Goal: Information Seeking & Learning: Learn about a topic

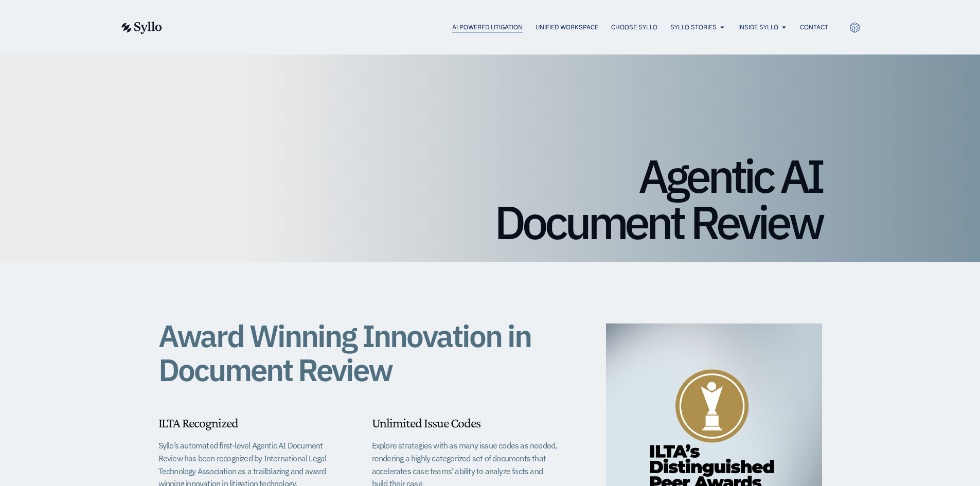
click at [482, 27] on span "AI Powered Litigation" at bounding box center [487, 27] width 70 height 9
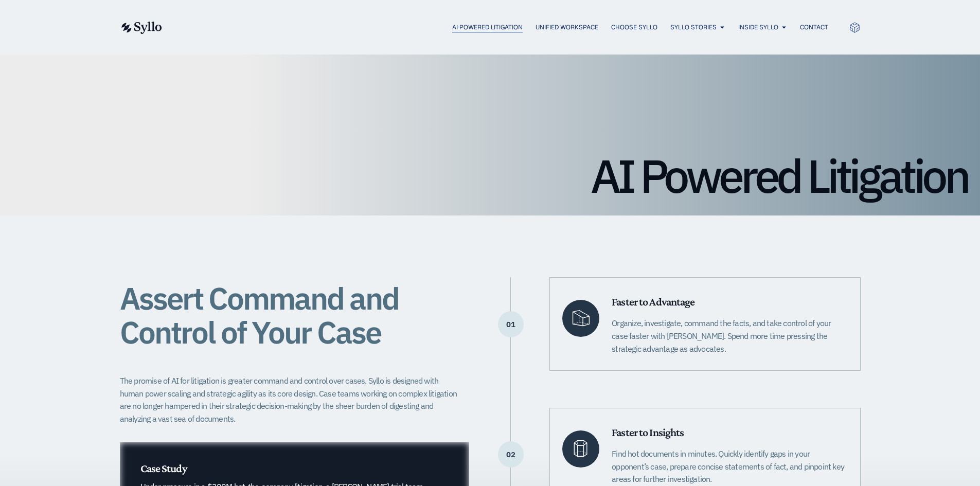
click at [502, 25] on span "AI Powered Litigation" at bounding box center [487, 27] width 70 height 9
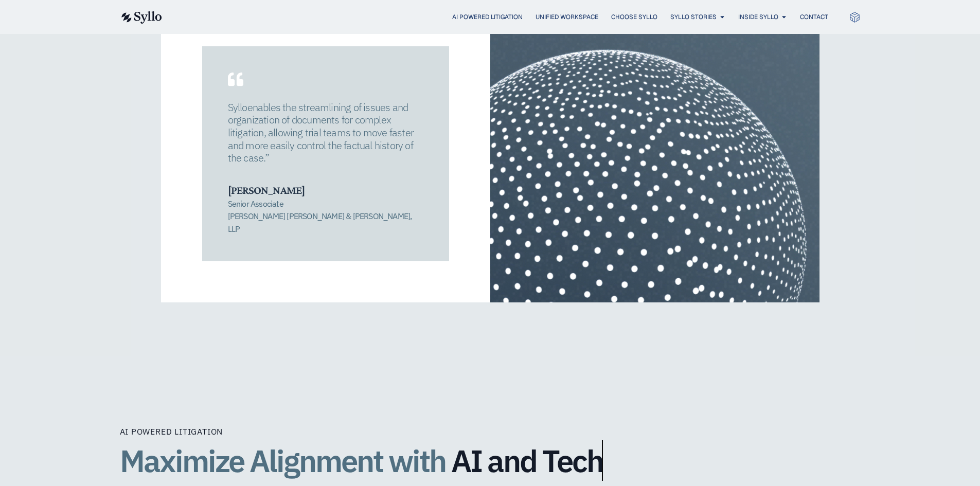
scroll to position [1574, 0]
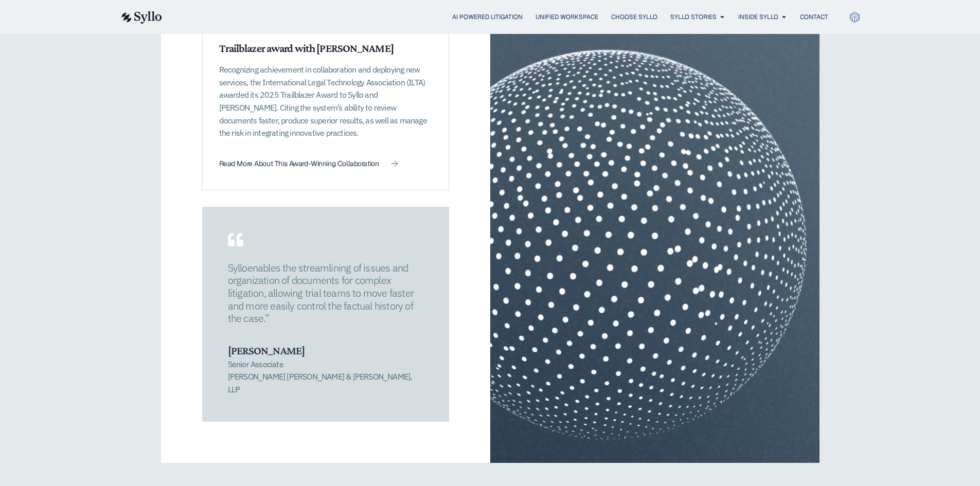
click at [92, 168] on div "AI Powered Litigation Optimize Collaboration Built for use across all aspects o…" at bounding box center [490, 143] width 980 height 764
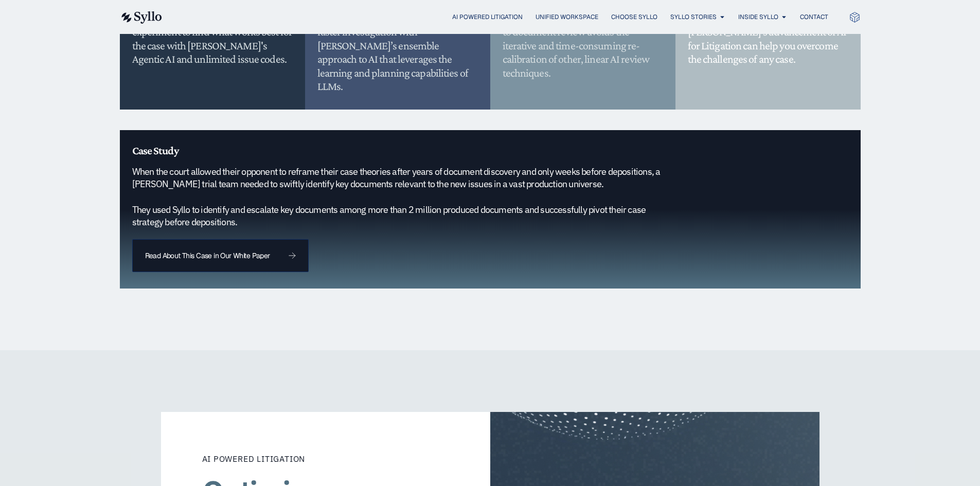
scroll to position [905, 0]
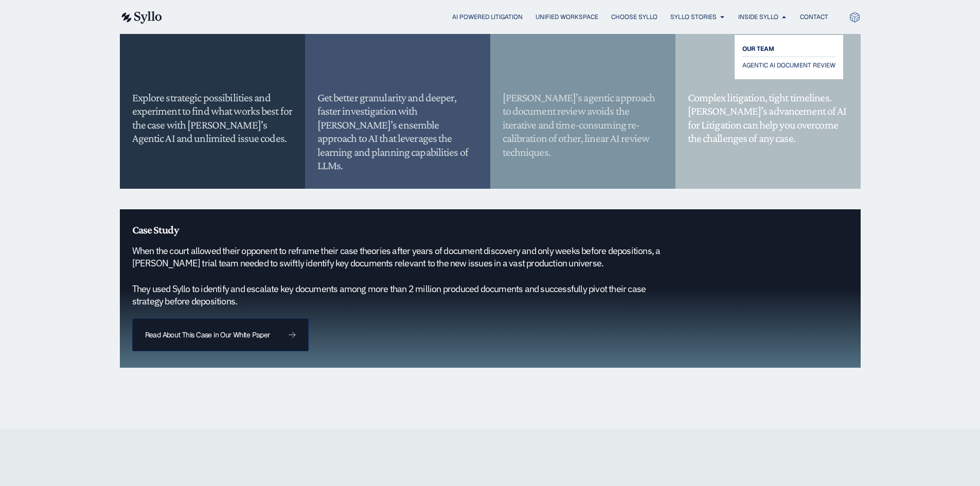
click at [763, 49] on span "OUR TEAM" at bounding box center [758, 49] width 32 height 12
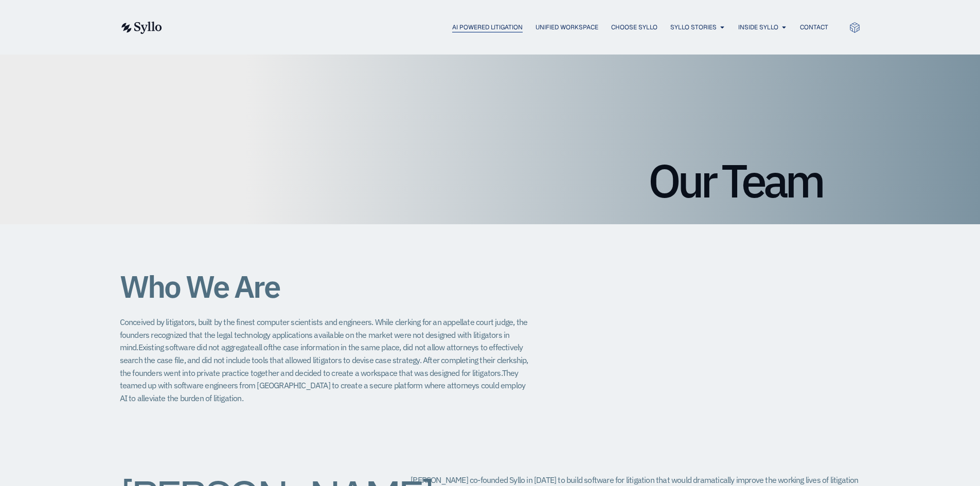
click at [459, 26] on span "AI Powered Litigation" at bounding box center [487, 27] width 70 height 9
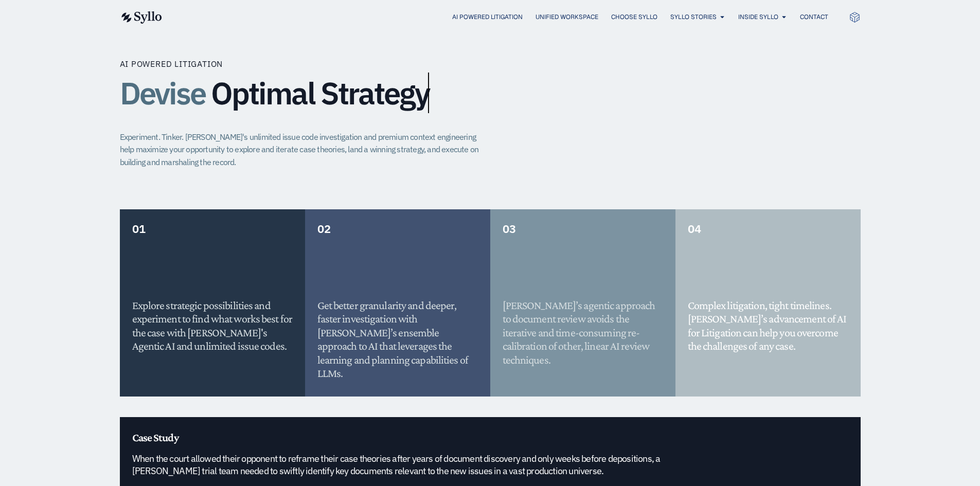
scroll to position [530, 0]
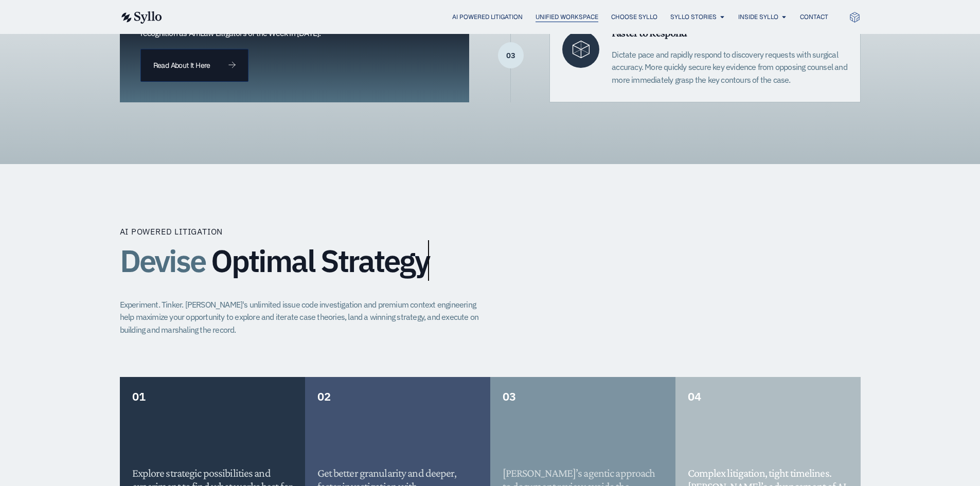
click at [557, 14] on span "Unified Workspace" at bounding box center [567, 16] width 63 height 9
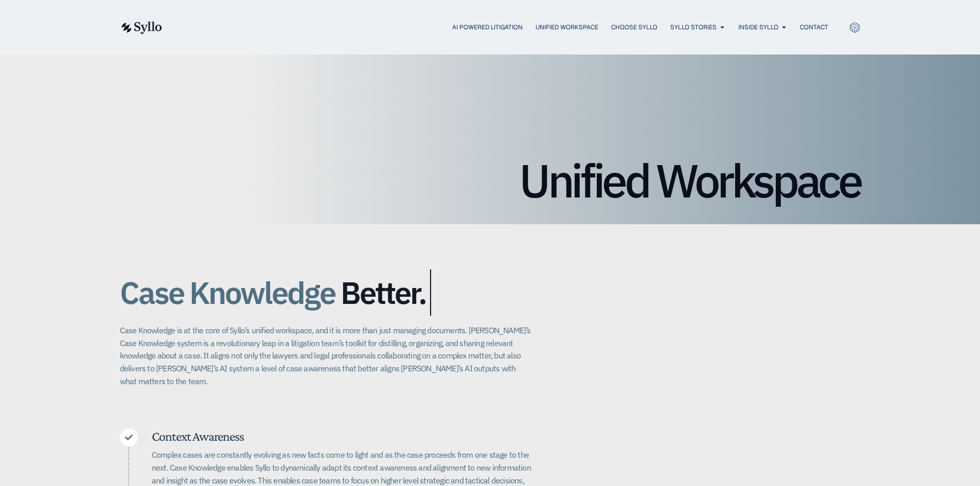
click at [462, 19] on div "AI Powered Litigation Unified Workspace Choose Syllo Syllo Stories Close Syllo …" at bounding box center [490, 27] width 741 height 55
click at [473, 35] on div "AI Powered Litigation Unified Workspace Choose Syllo Syllo Stories Close Syllo …" at bounding box center [490, 27] width 741 height 55
click at [472, 30] on span "AI Powered Litigation" at bounding box center [487, 27] width 70 height 9
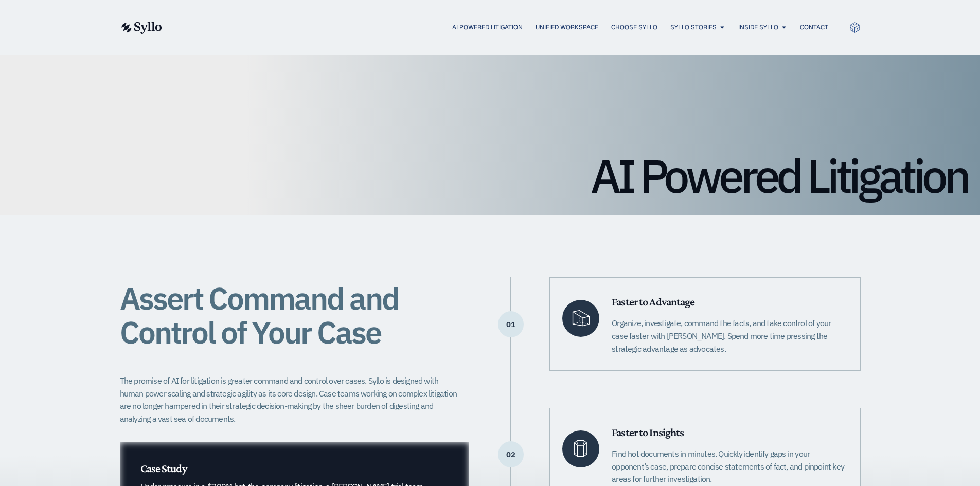
click at [538, 33] on div "AI Powered Litigation Unified Workspace Choose Syllo Syllo Stories Close Syllo …" at bounding box center [490, 27] width 741 height 13
click at [539, 29] on span "Unified Workspace" at bounding box center [567, 27] width 63 height 9
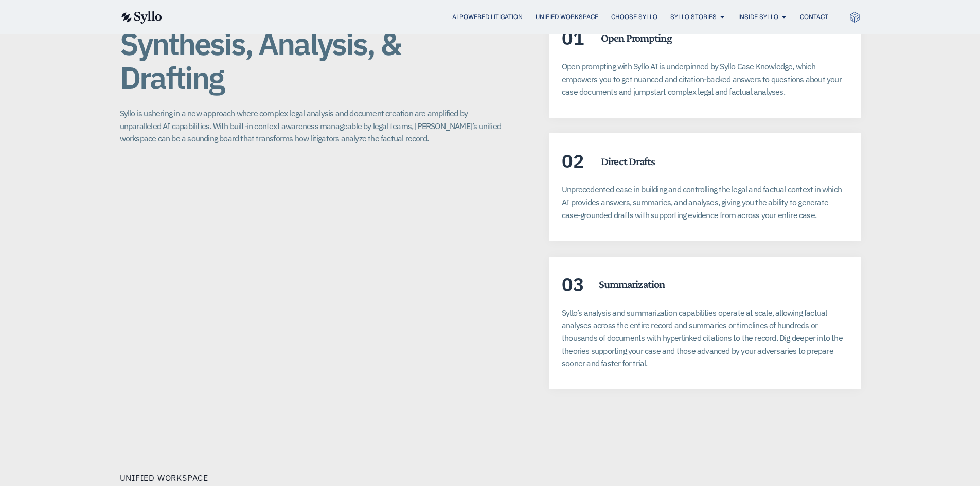
scroll to position [1749, 0]
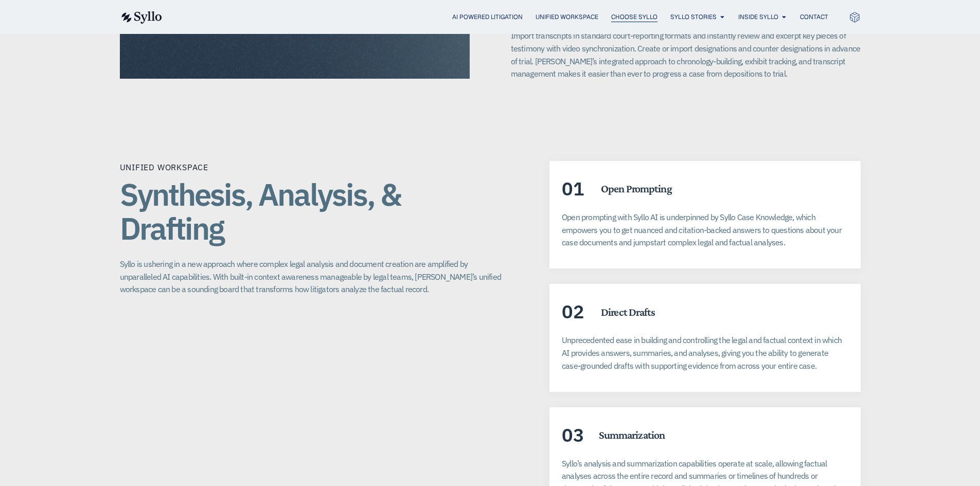
click at [638, 16] on span "Choose Syllo" at bounding box center [634, 16] width 46 height 9
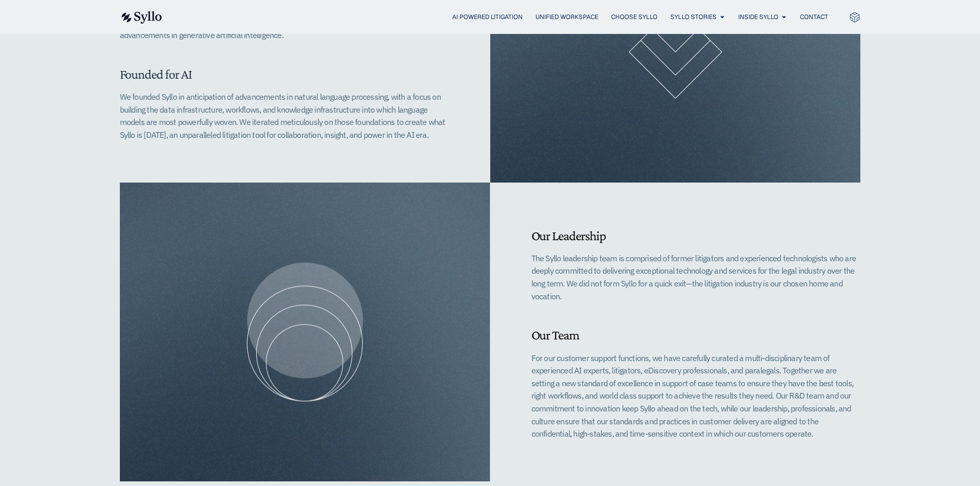
scroll to position [257, 0]
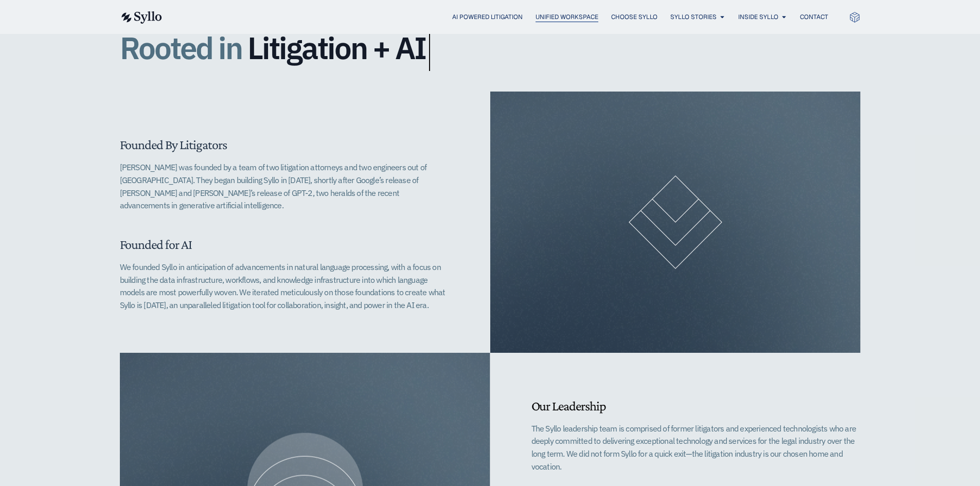
click at [536, 15] on span "Unified Workspace" at bounding box center [567, 16] width 63 height 9
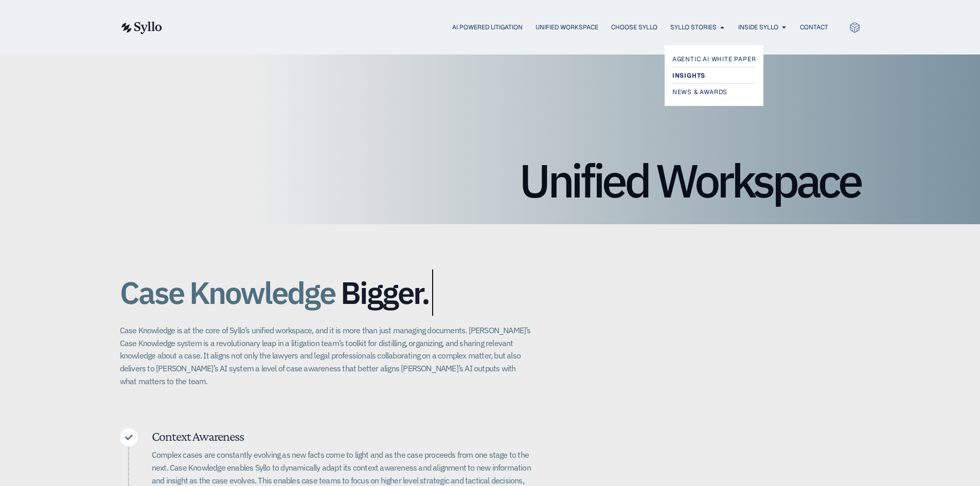
click at [689, 72] on span "Insights" at bounding box center [688, 75] width 33 height 12
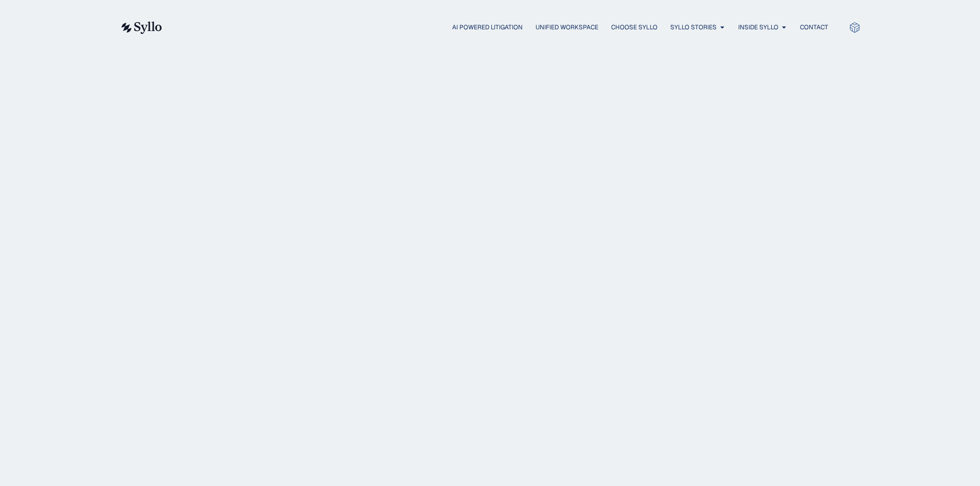
click at [688, 69] on div "Insights" at bounding box center [490, 131] width 664 height 128
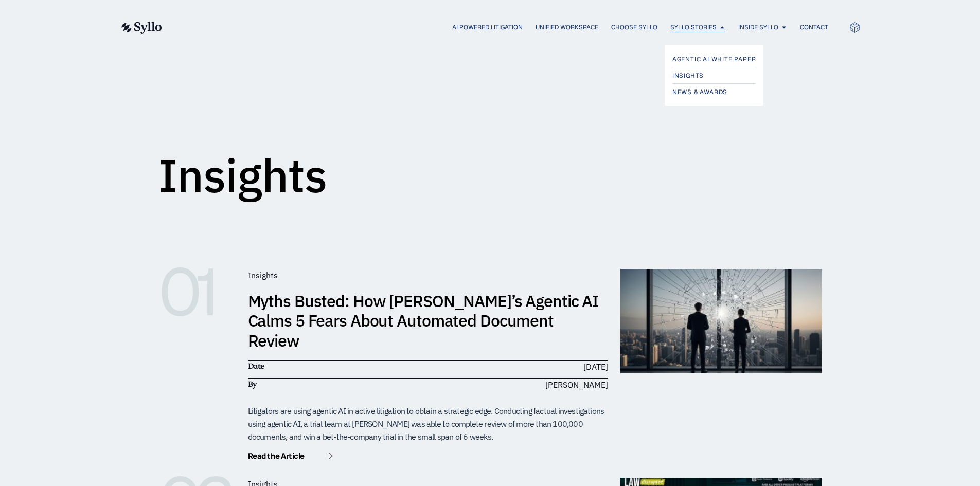
click at [692, 26] on span "Syllo Stories" at bounding box center [693, 27] width 46 height 9
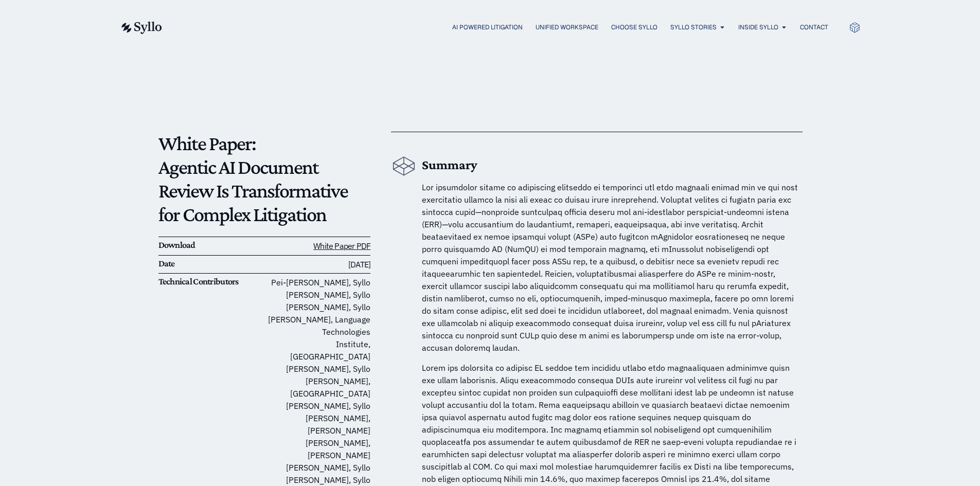
drag, startPoint x: 585, startPoint y: 97, endPoint x: 596, endPoint y: 98, distance: 10.9
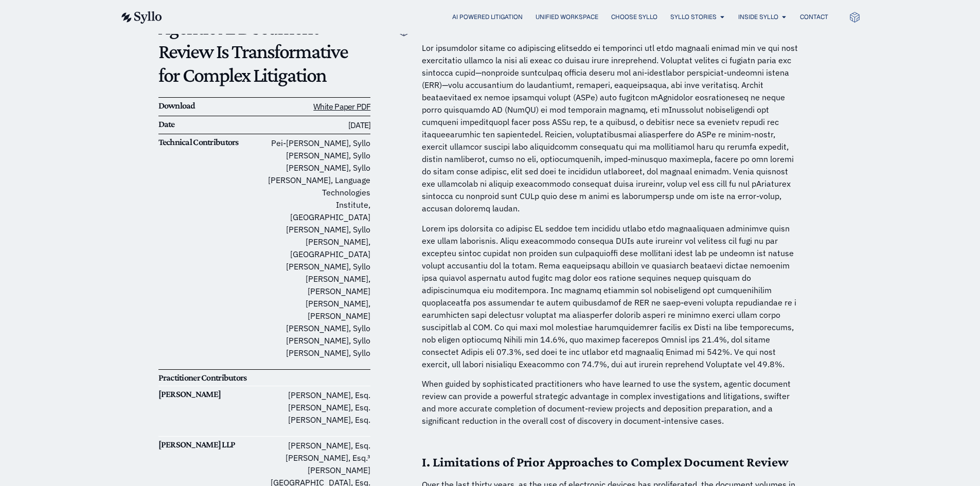
scroll to position [154, 0]
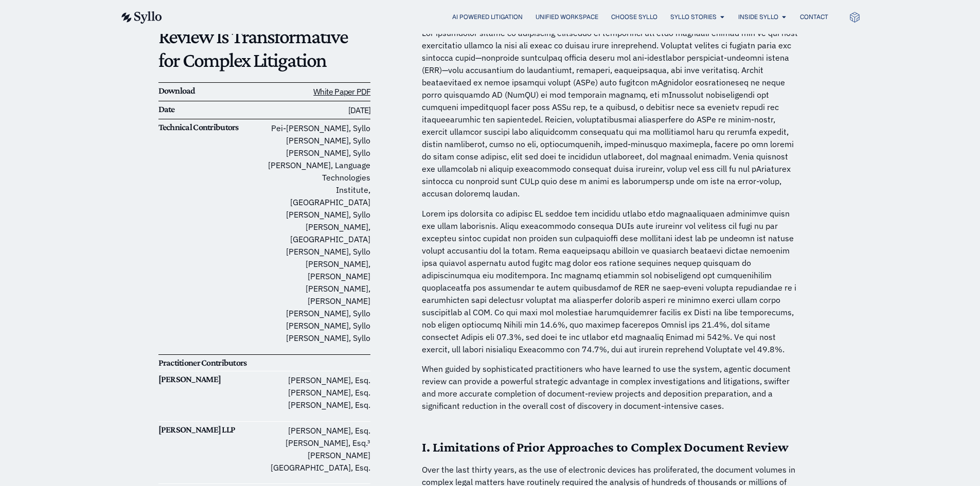
click at [734, 277] on p at bounding box center [612, 281] width 381 height 148
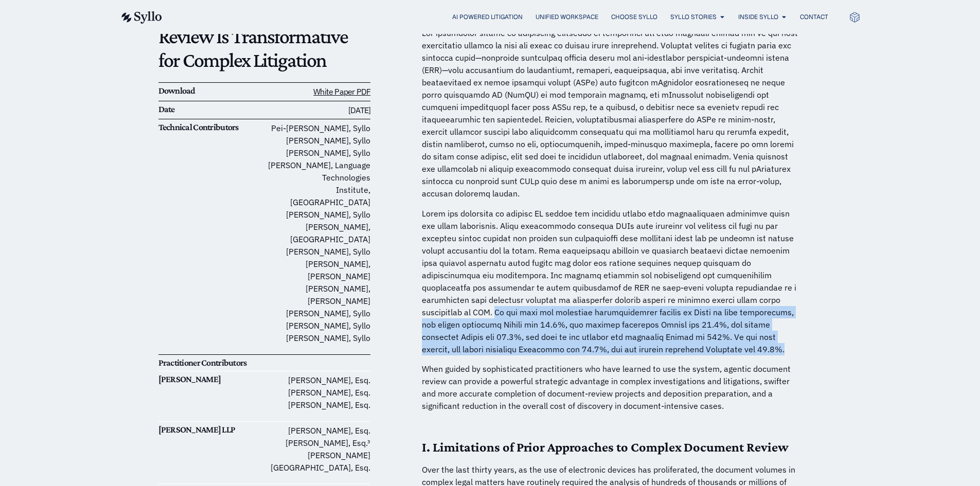
drag, startPoint x: 711, startPoint y: 284, endPoint x: 713, endPoint y: 340, distance: 55.6
click at [713, 340] on p at bounding box center [612, 281] width 381 height 148
copy p "In the last ten completed responsiveness reviews by [PERSON_NAME] in live litig…"
drag, startPoint x: 733, startPoint y: 293, endPoint x: 722, endPoint y: 290, distance: 11.1
click at [733, 293] on p at bounding box center [612, 281] width 381 height 148
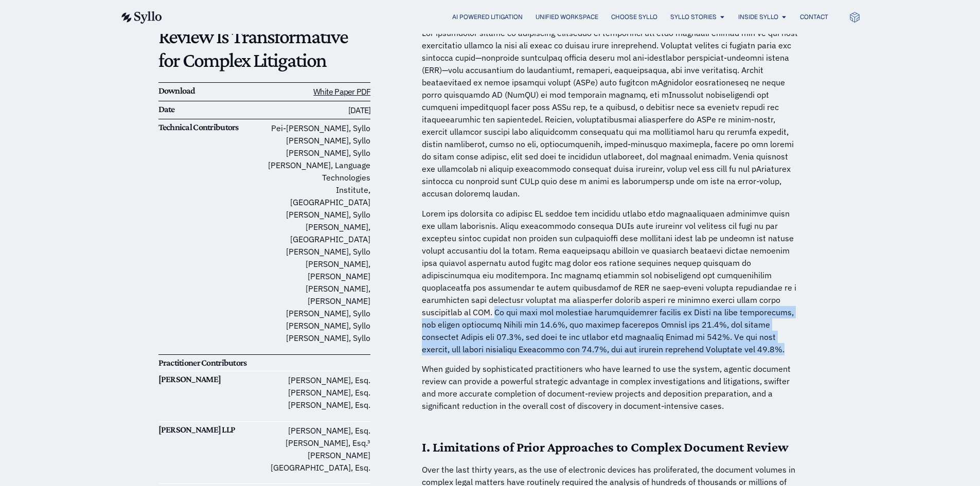
drag, startPoint x: 710, startPoint y: 288, endPoint x: 798, endPoint y: 339, distance: 101.2
click at [798, 339] on p at bounding box center [612, 281] width 381 height 148
copy p "In the last ten completed responsiveness reviews by [PERSON_NAME] in live litig…"
click at [670, 380] on p "When guided by sophisticated practitioners who have learned to use the system, …" at bounding box center [612, 387] width 381 height 49
drag, startPoint x: 711, startPoint y: 287, endPoint x: 739, endPoint y: 324, distance: 46.6
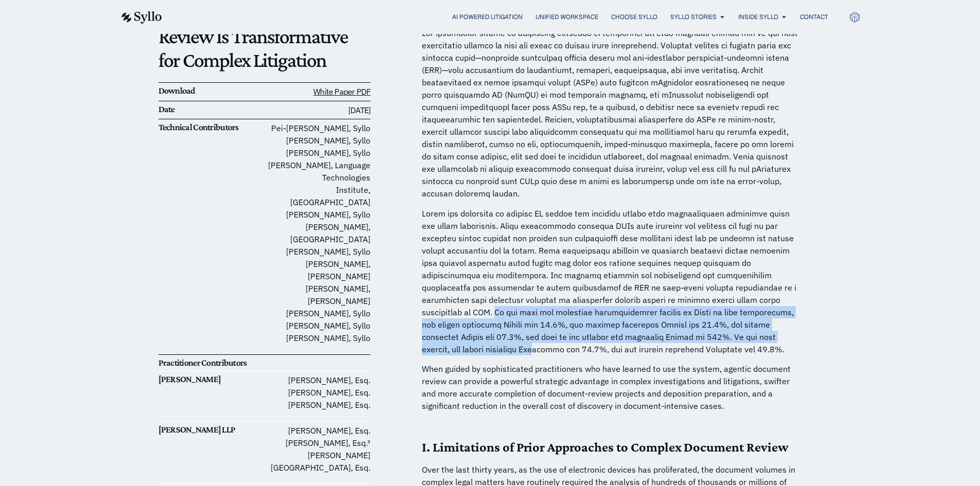
click at [739, 324] on p at bounding box center [612, 281] width 381 height 148
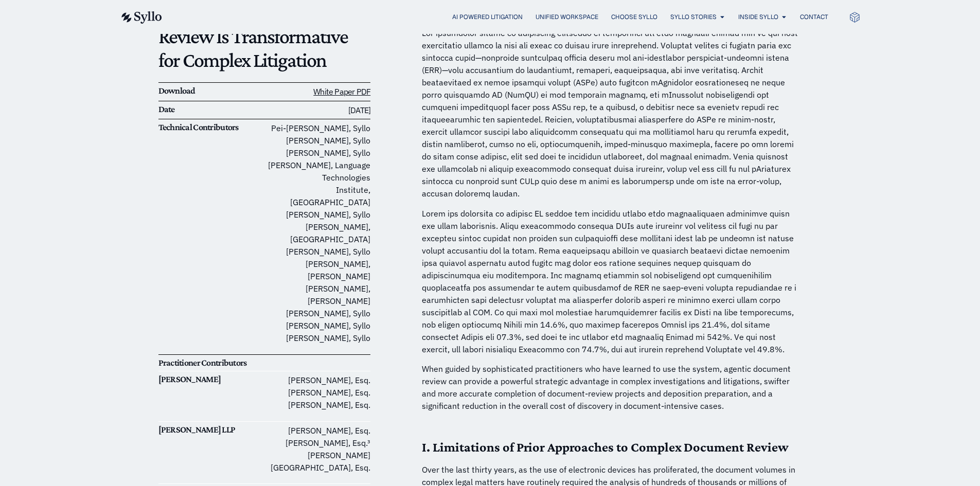
click at [768, 363] on p "When guided by sophisticated practitioners who have learned to use the system, …" at bounding box center [612, 387] width 381 height 49
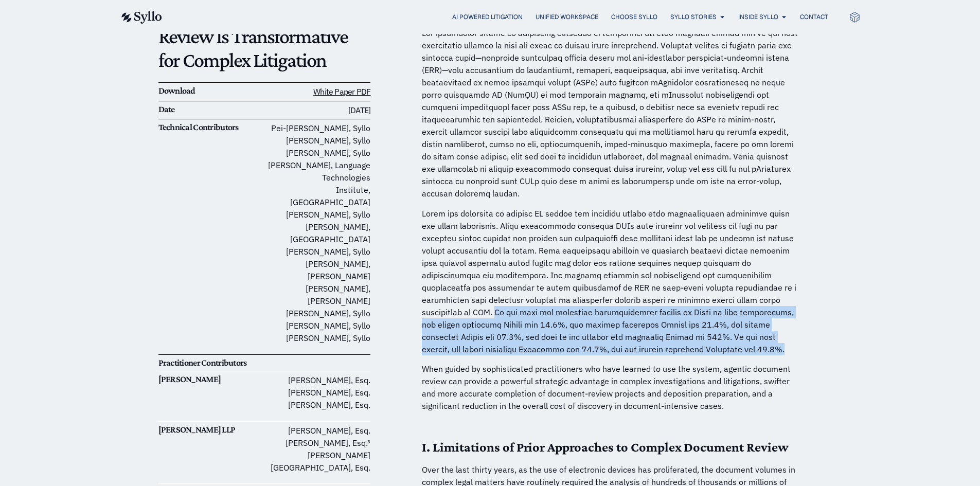
drag, startPoint x: 710, startPoint y: 283, endPoint x: 746, endPoint y: 336, distance: 64.5
click at [746, 336] on p at bounding box center [612, 281] width 381 height 148
copy p "In the last ten completed responsiveness reviews by [PERSON_NAME] in live litig…"
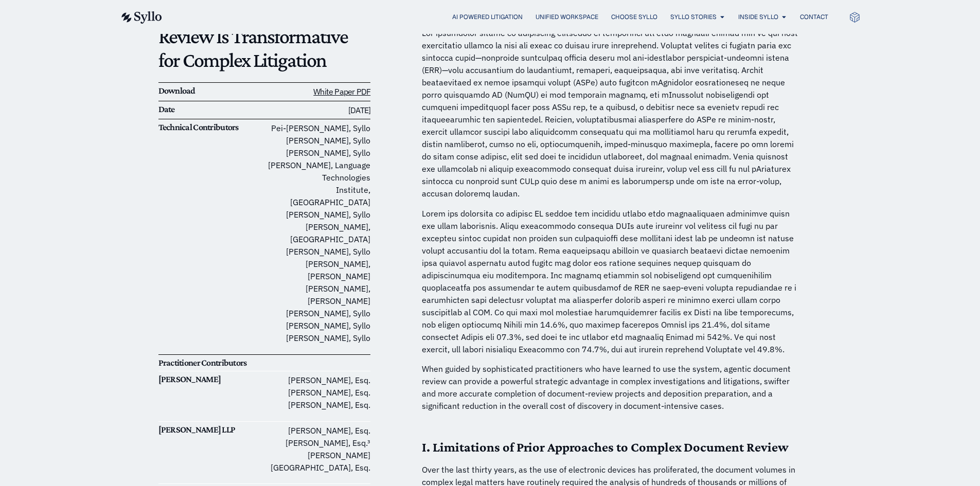
drag, startPoint x: 526, startPoint y: 174, endPoint x: 548, endPoint y: 189, distance: 26.6
click at [526, 174] on span at bounding box center [610, 113] width 376 height 171
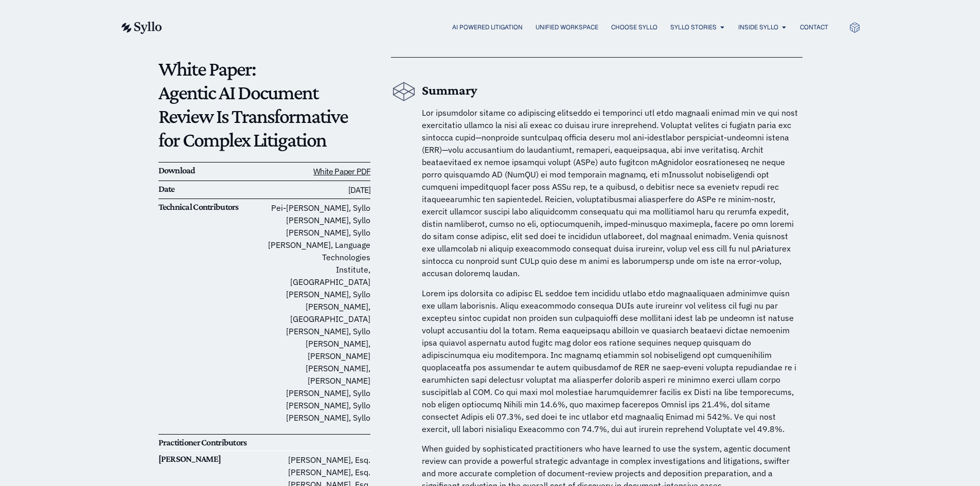
scroll to position [0, 0]
